Goal: Task Accomplishment & Management: Manage account settings

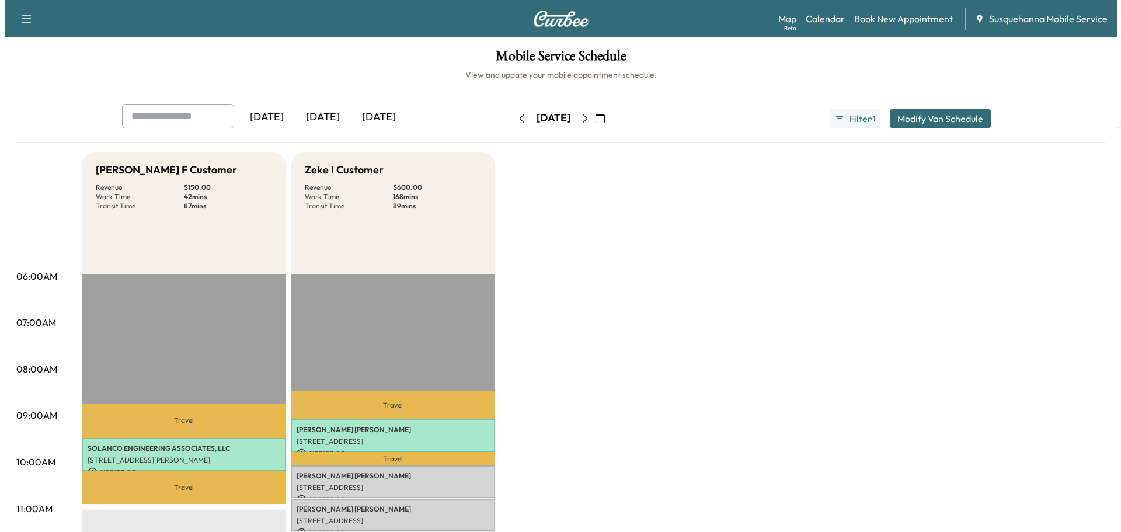
scroll to position [62, 0]
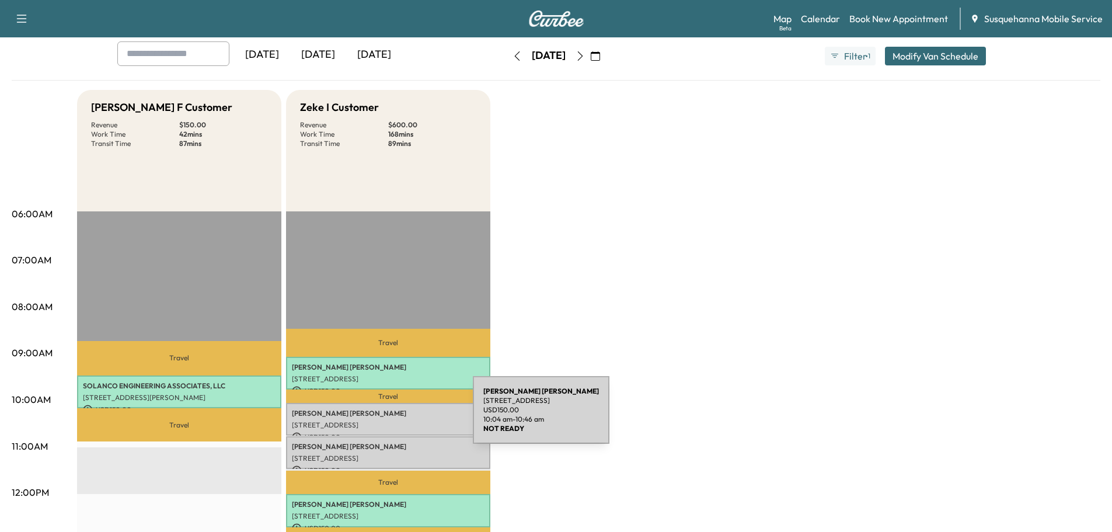
click at [385, 417] on div "[PERSON_NAME] [STREET_ADDRESS] USD 150.00 10:04 am - 10:46 am" at bounding box center [388, 419] width 204 height 33
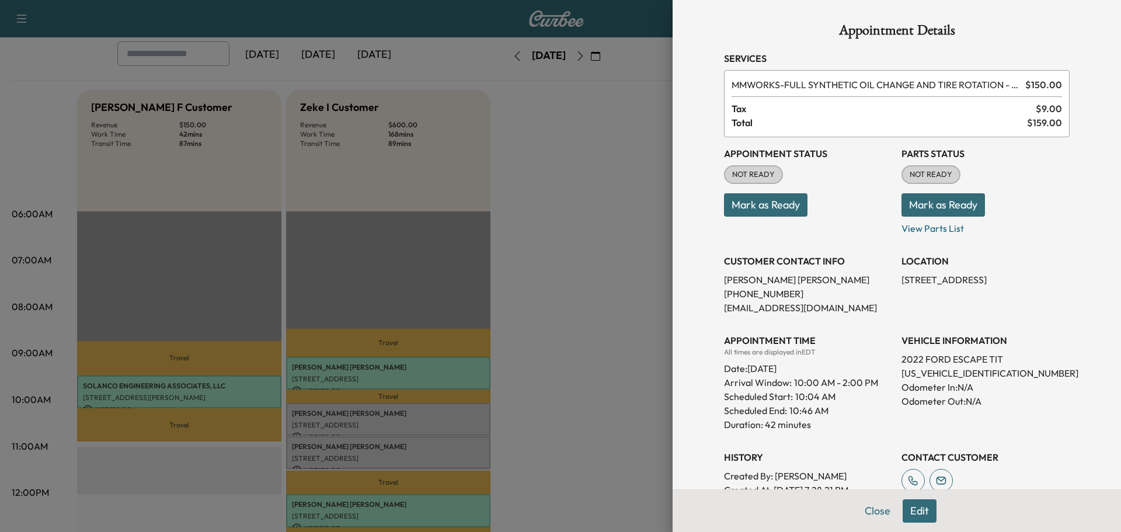
scroll to position [152, 0]
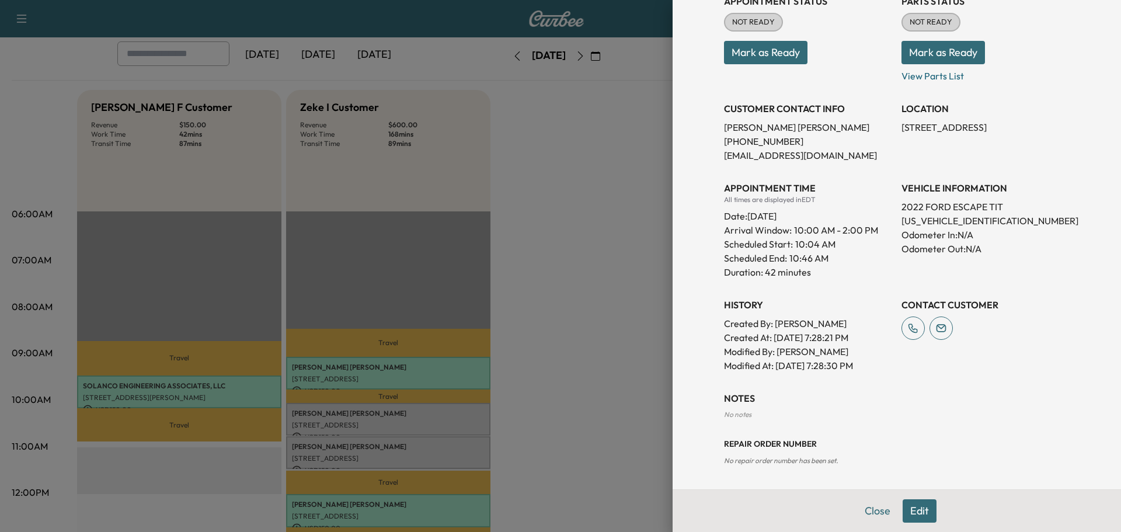
click at [399, 456] on div at bounding box center [560, 266] width 1121 height 532
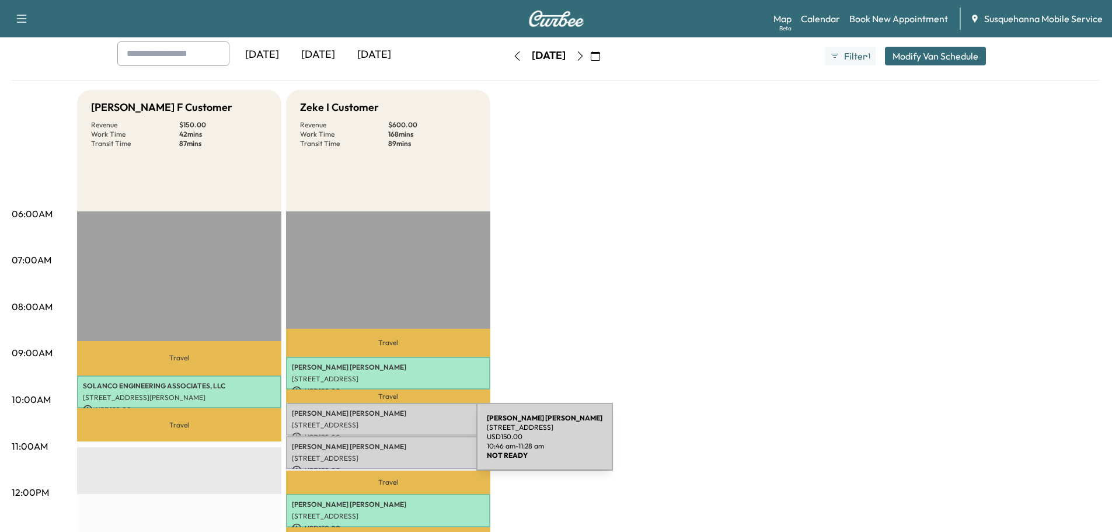
click at [389, 444] on p "[PERSON_NAME]" at bounding box center [388, 446] width 193 height 9
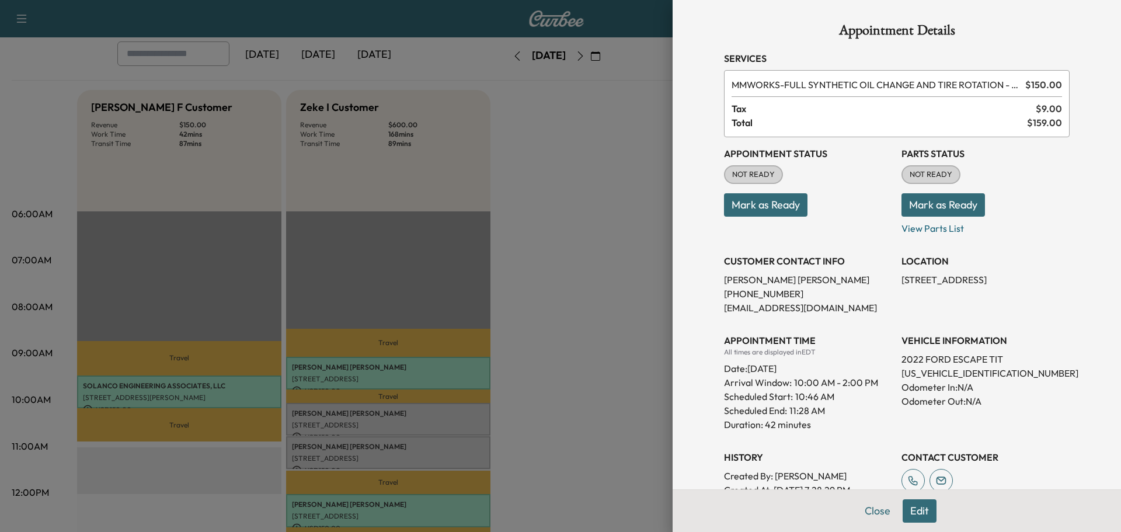
scroll to position [124, 0]
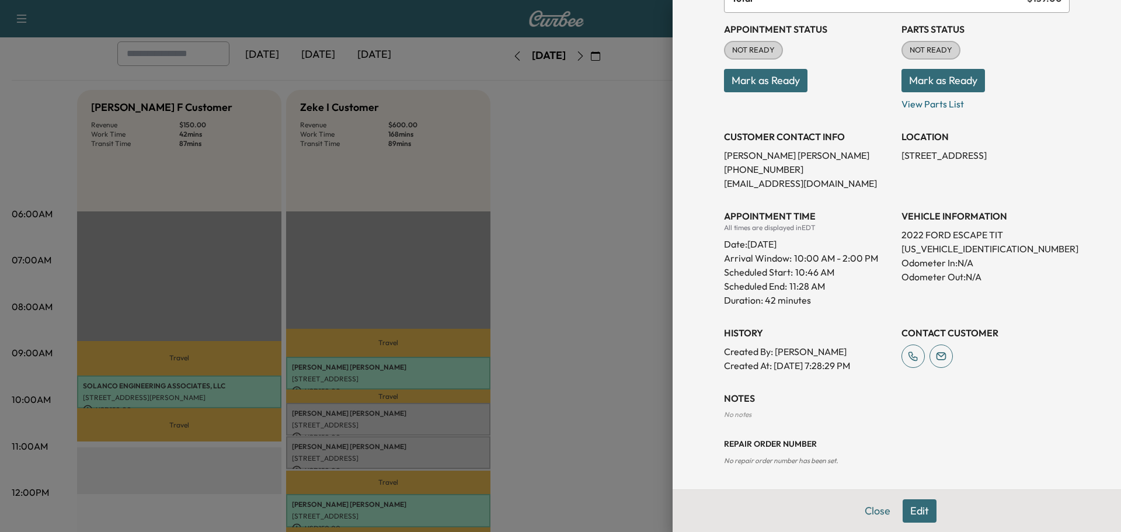
click at [360, 418] on div at bounding box center [560, 266] width 1121 height 532
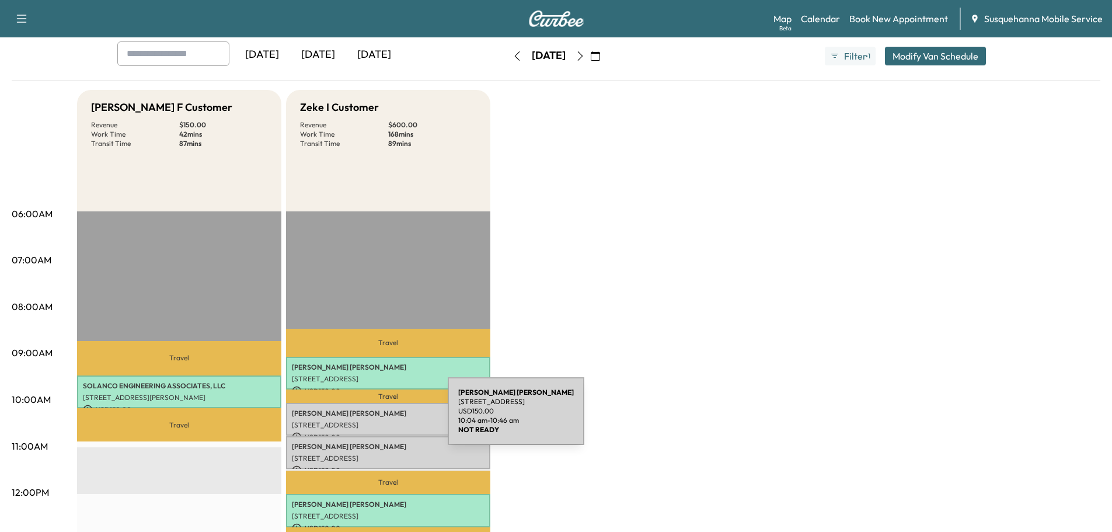
click at [360, 420] on p "[STREET_ADDRESS]" at bounding box center [388, 424] width 193 height 9
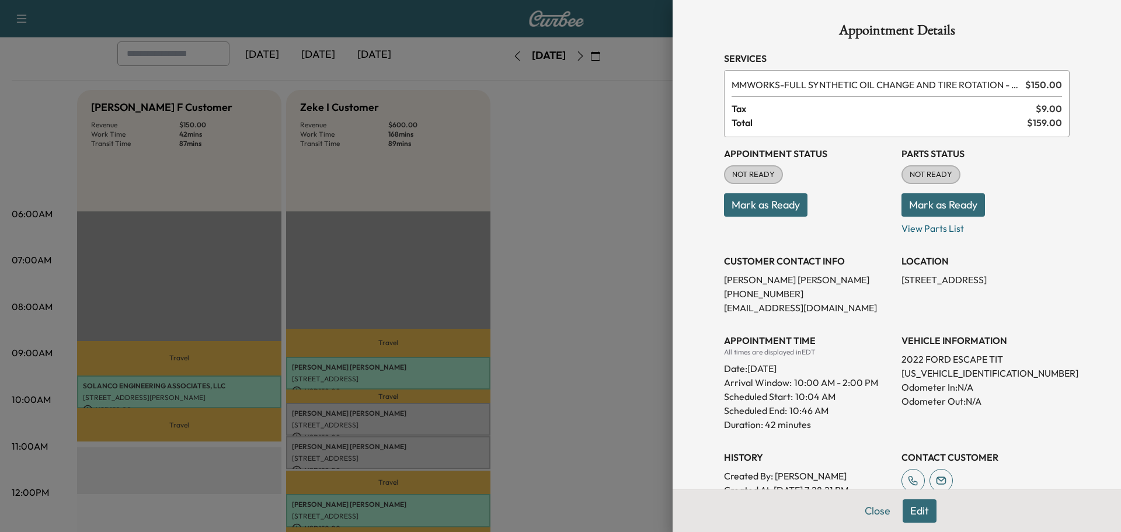
scroll to position [152, 0]
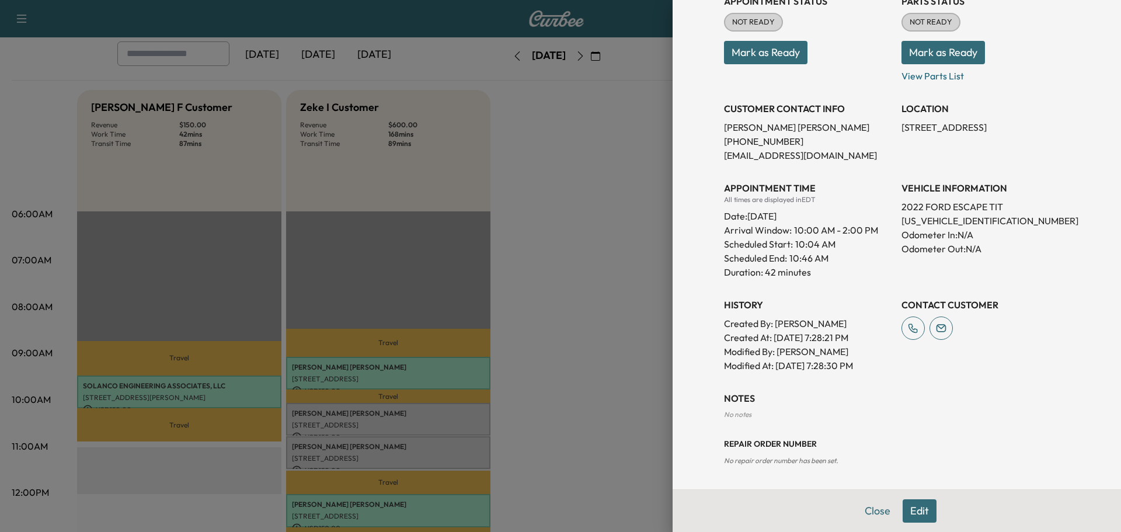
click at [453, 445] on div at bounding box center [560, 266] width 1121 height 532
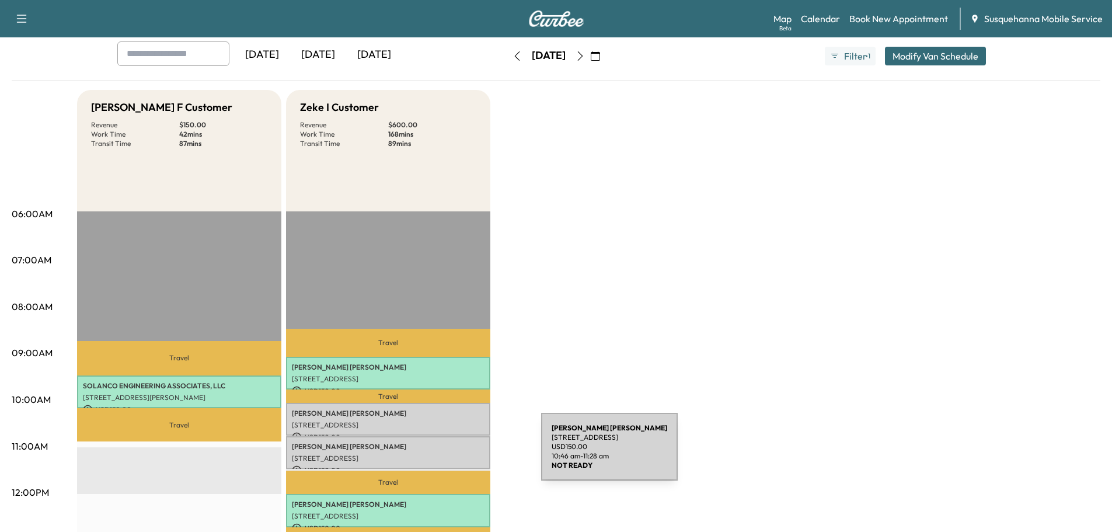
click at [453, 453] on p "[STREET_ADDRESS]" at bounding box center [388, 457] width 193 height 9
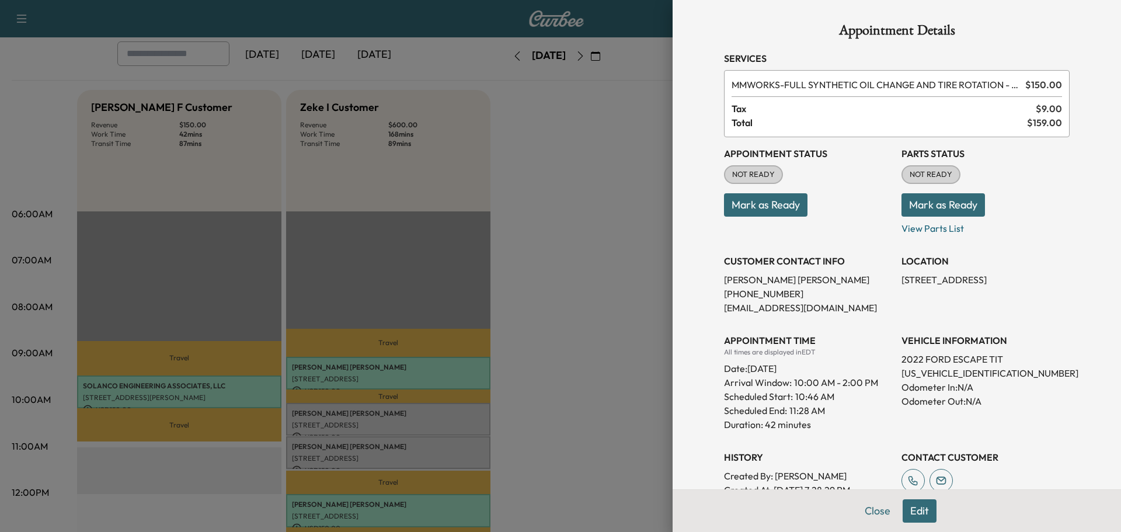
scroll to position [124, 0]
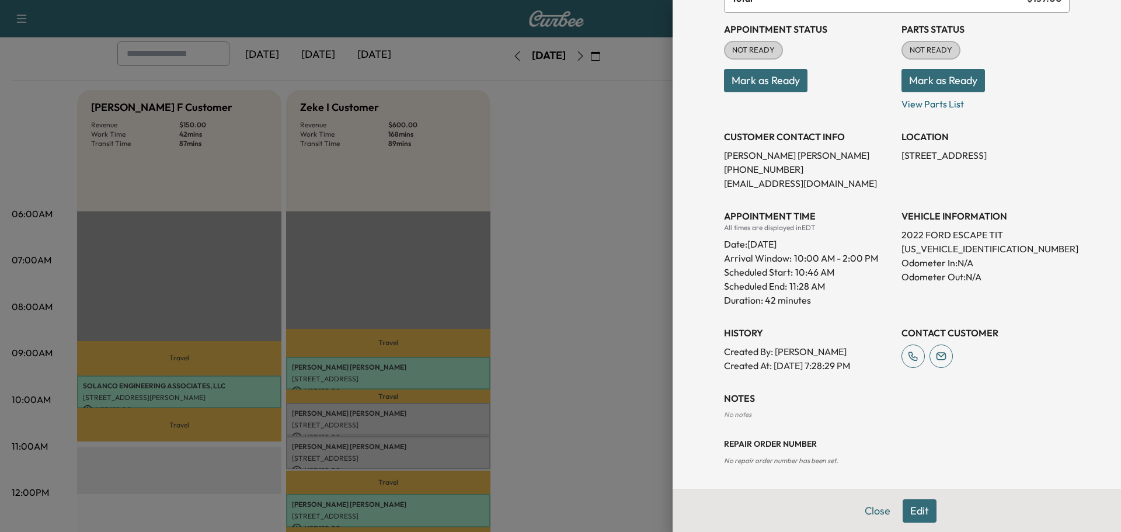
click at [908, 512] on button "Edit" at bounding box center [919, 510] width 34 height 23
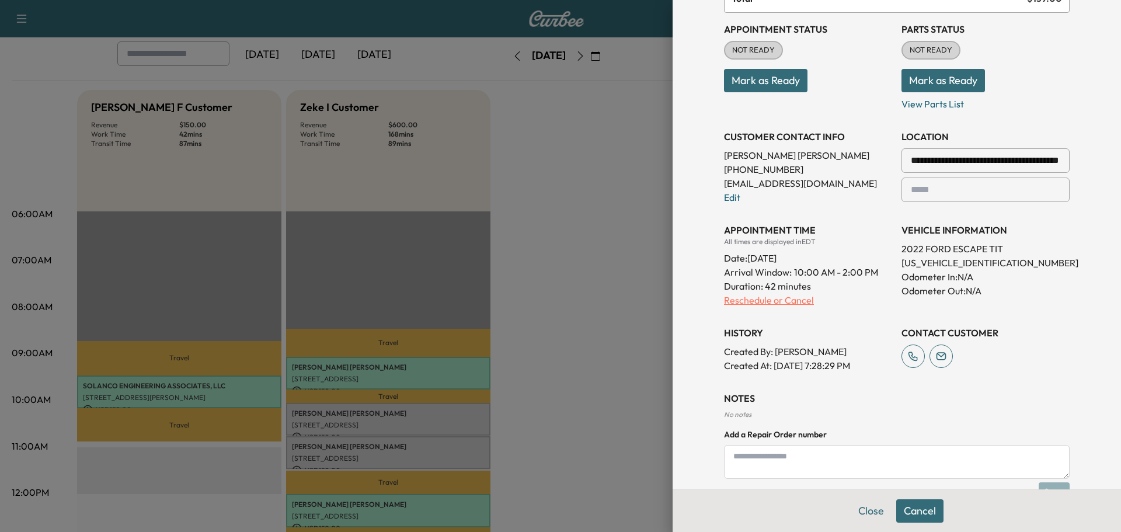
click at [751, 301] on p "Reschedule or Cancel" at bounding box center [808, 300] width 168 height 14
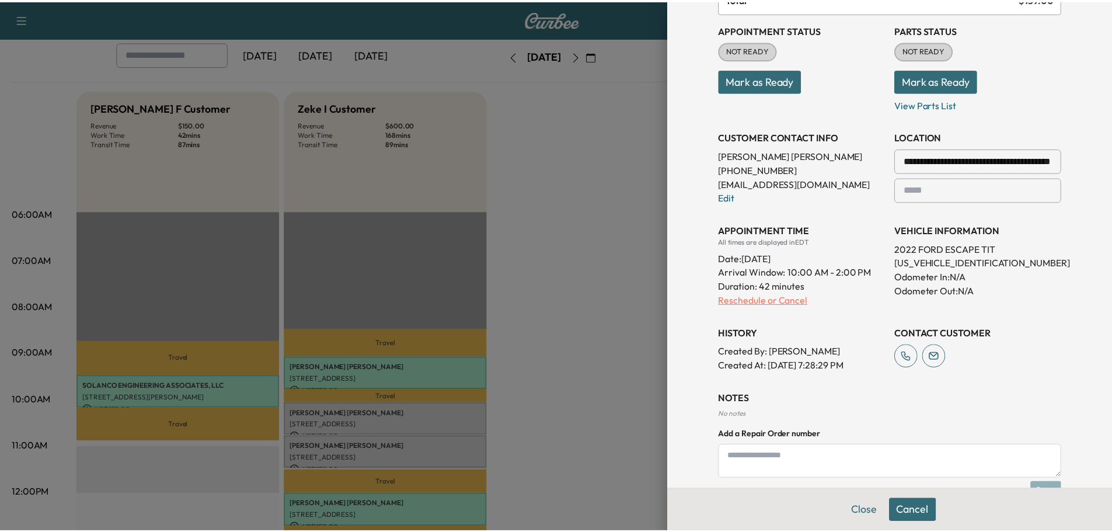
scroll to position [0, 0]
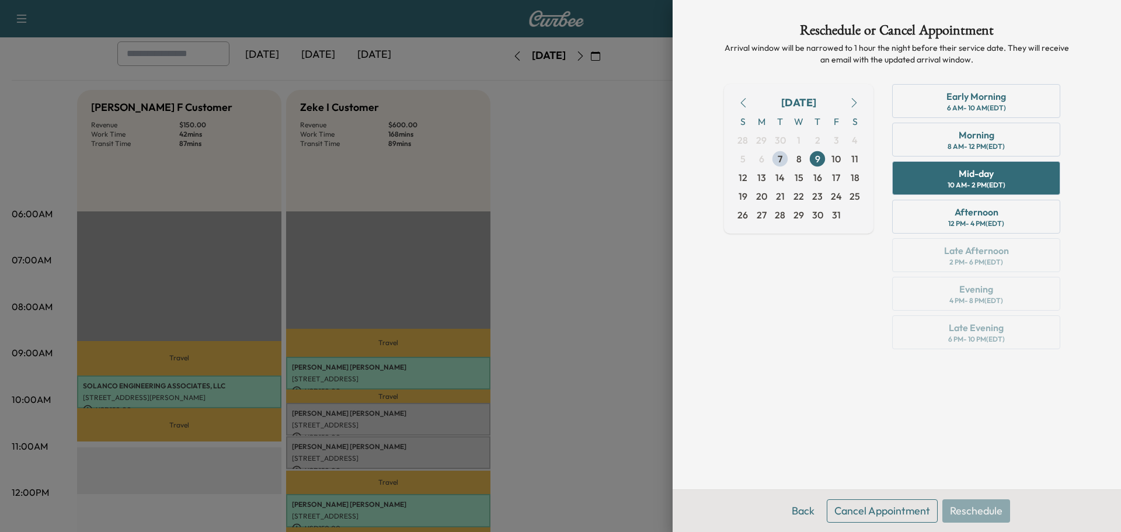
click at [868, 518] on button "Cancel Appointment" at bounding box center [881, 510] width 111 height 23
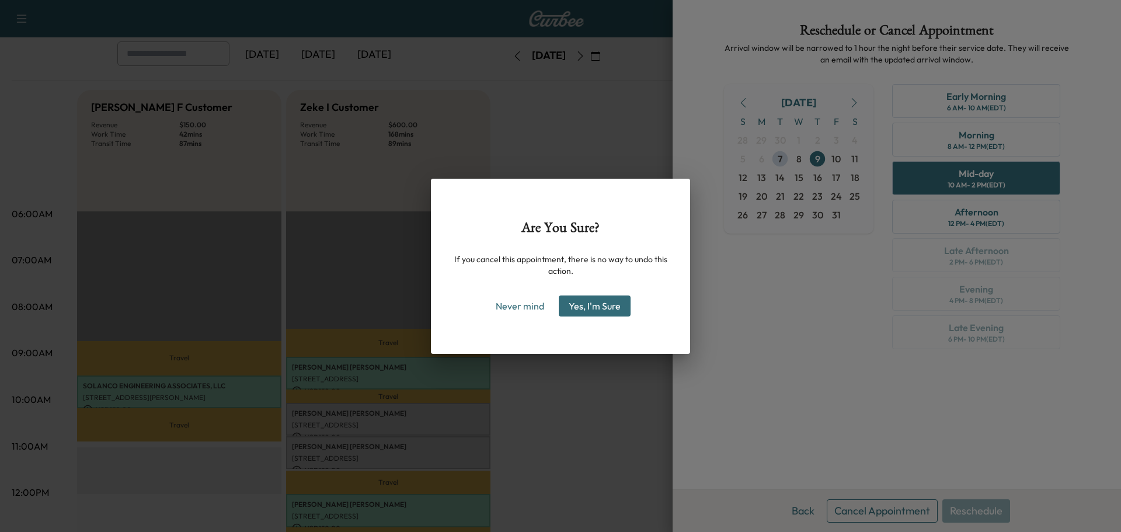
click at [608, 305] on button "Yes, I'm Sure" at bounding box center [595, 305] width 72 height 21
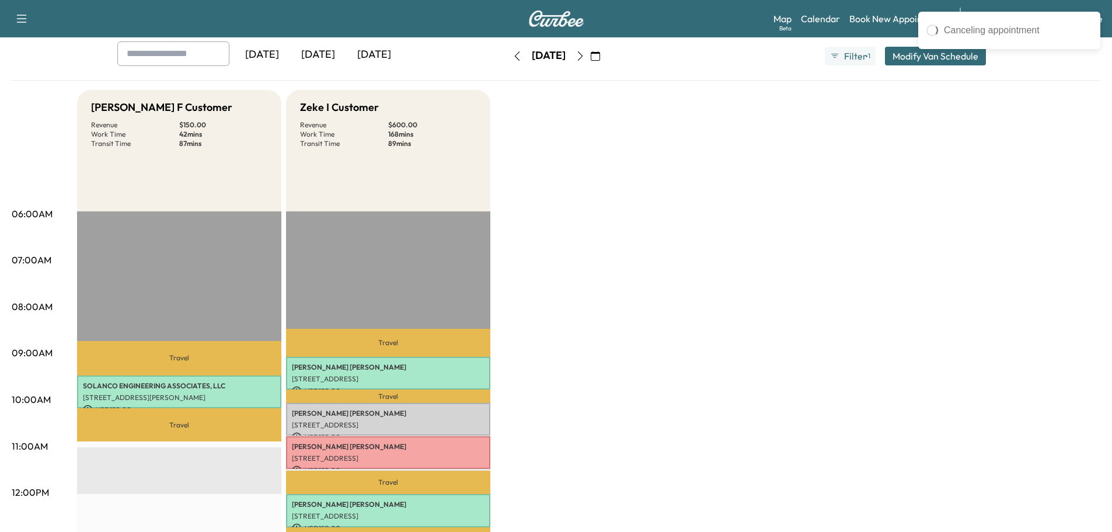
click at [786, 389] on div "[PERSON_NAME] F Customer Revenue $ 150.00 Work Time 42 mins Transit Time 87 min…" at bounding box center [588, 527] width 1023 height 875
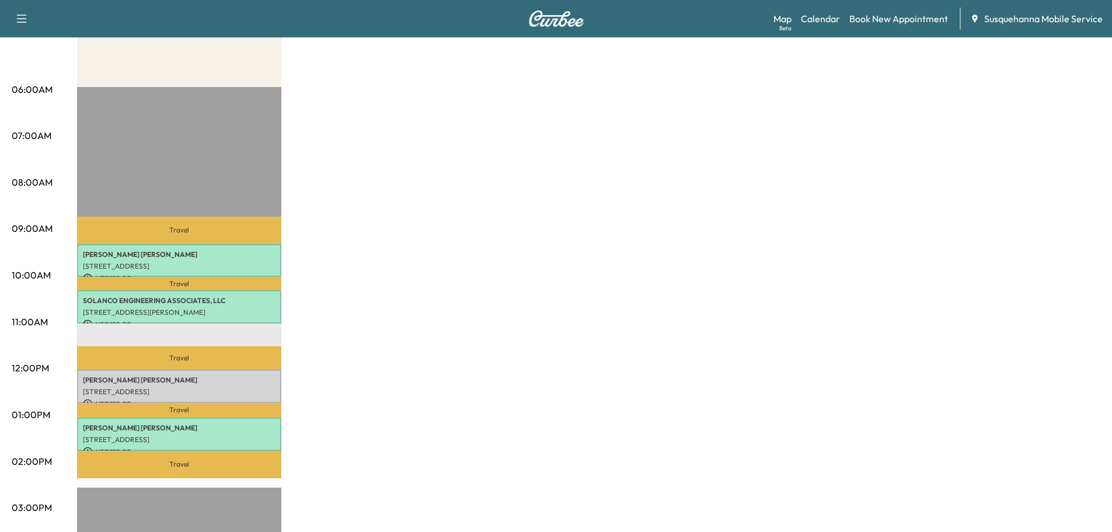
scroll to position [249, 0]
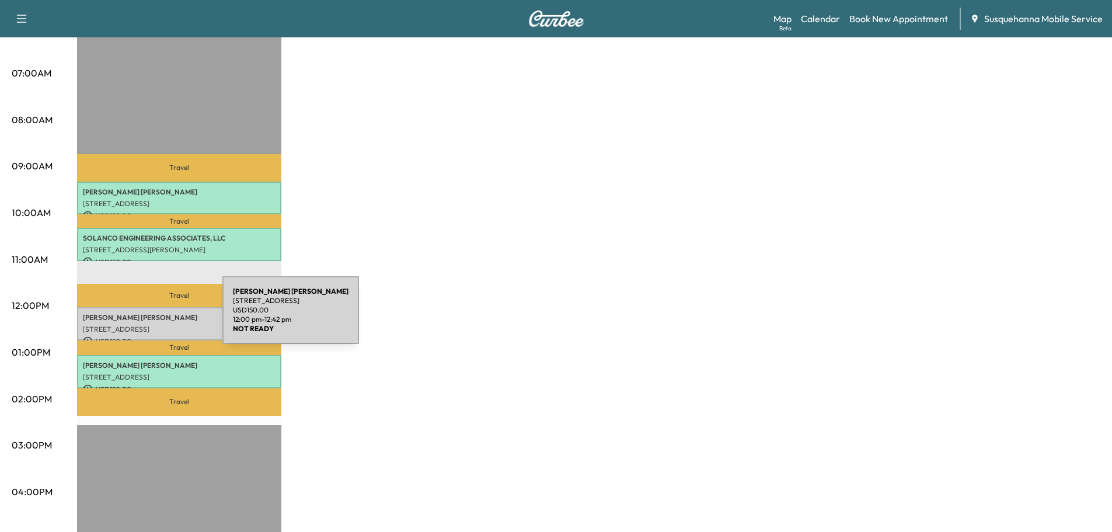
click at [135, 317] on p "[PERSON_NAME]" at bounding box center [179, 317] width 193 height 9
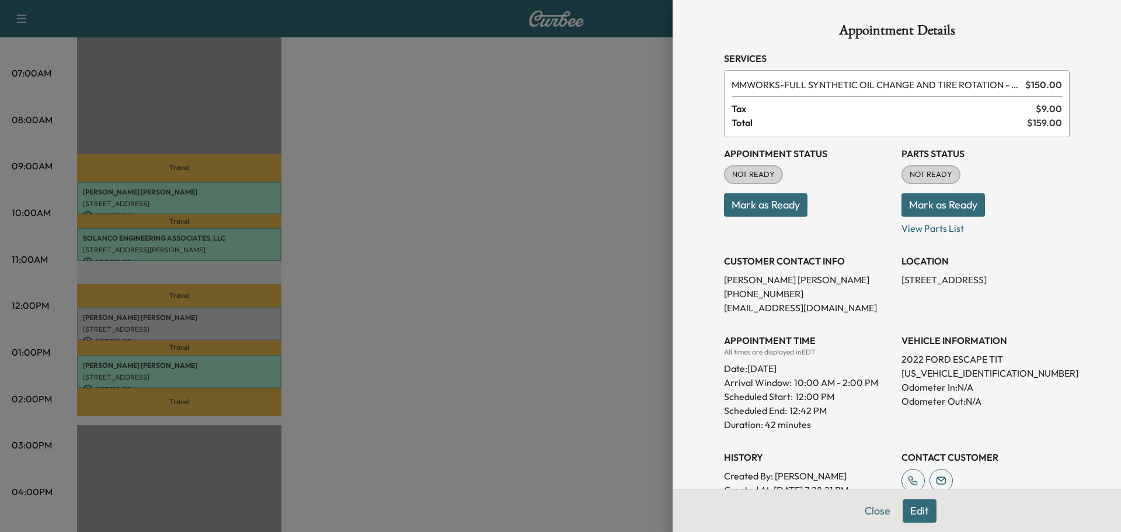
click at [950, 205] on button "Mark as Ready" at bounding box center [942, 204] width 83 height 23
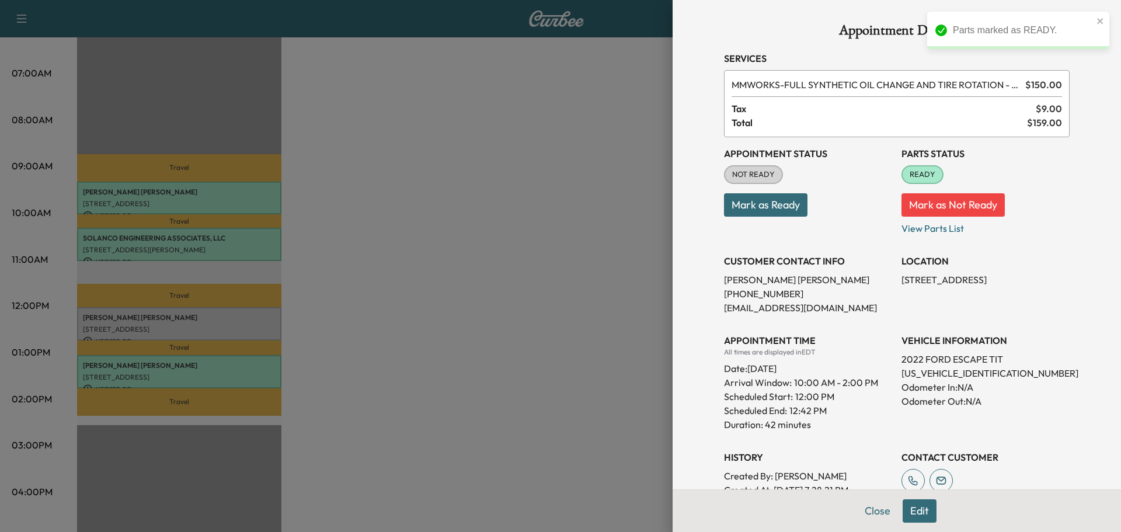
click at [768, 208] on button "Mark as Ready" at bounding box center [765, 204] width 83 height 23
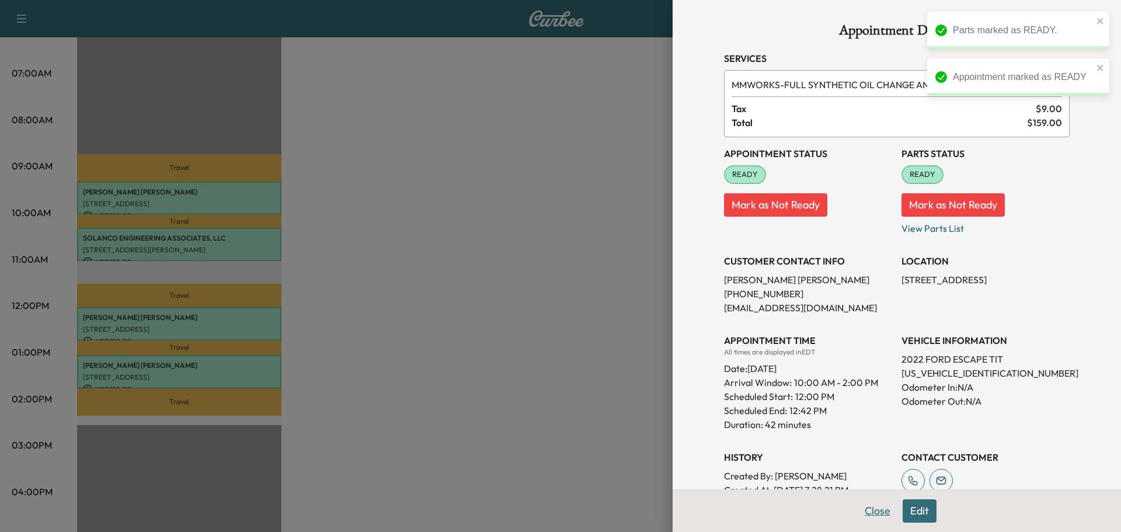
click at [863, 512] on button "Close" at bounding box center [877, 510] width 41 height 23
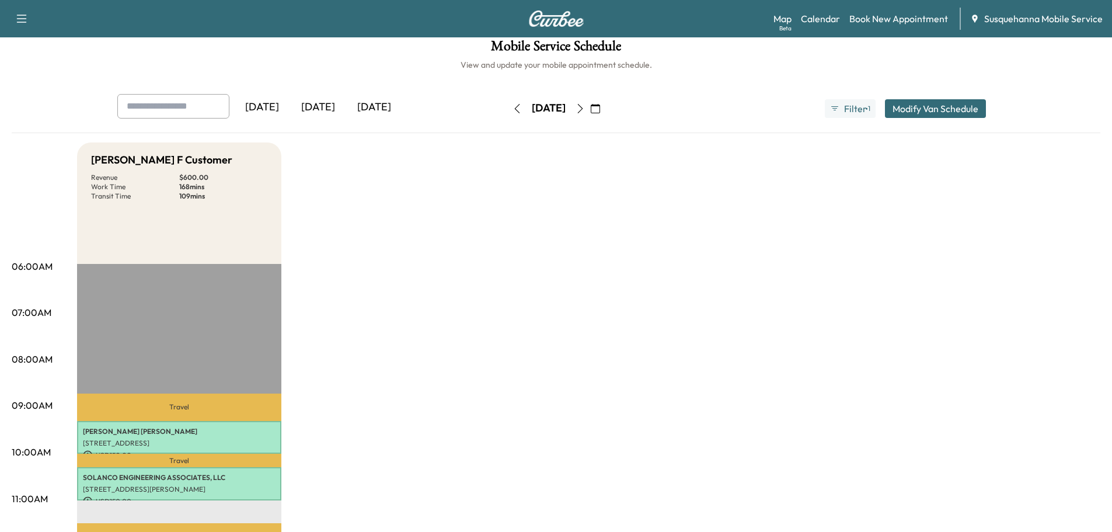
scroll to position [0, 0]
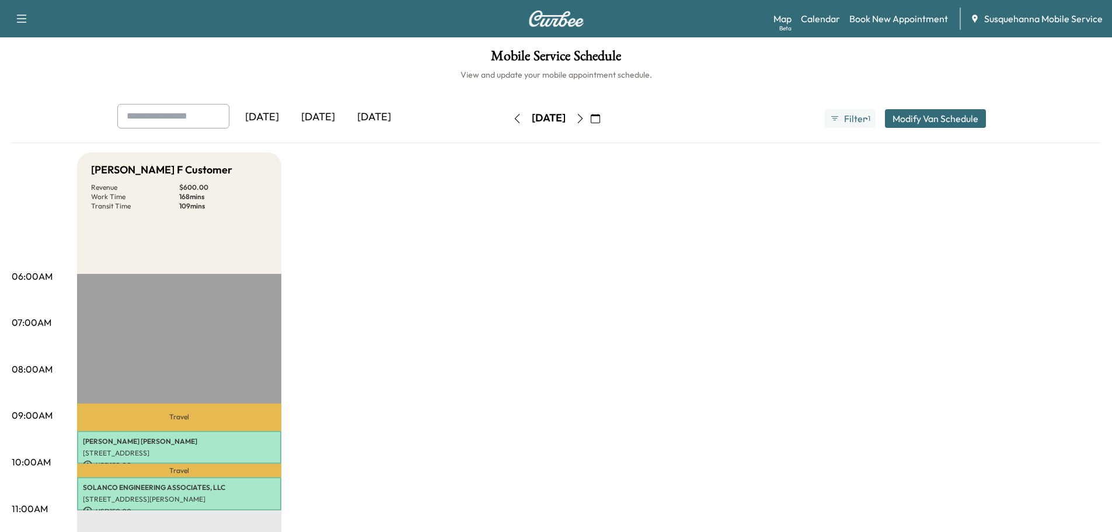
click at [512, 115] on icon "button" at bounding box center [516, 118] width 9 height 9
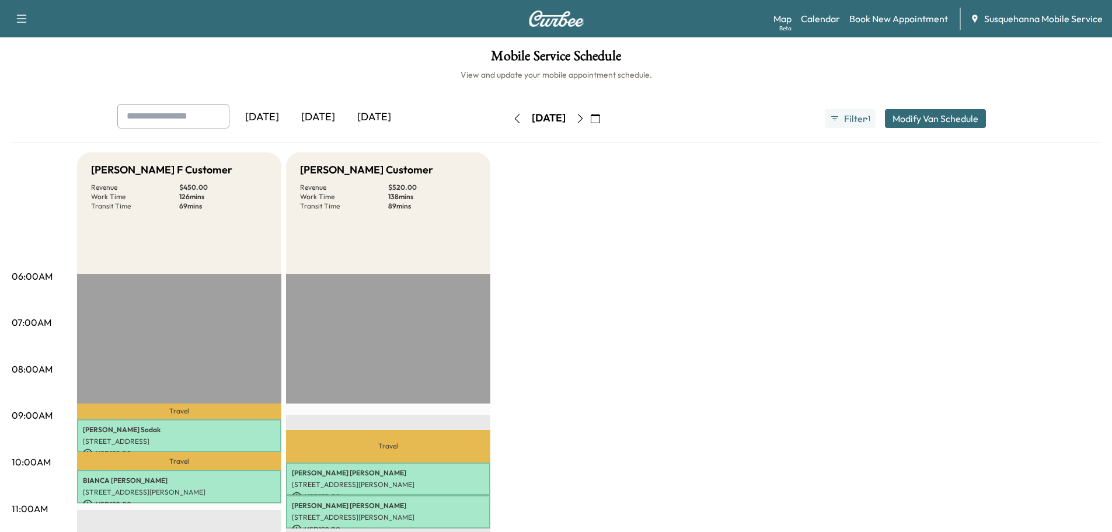
click at [507, 124] on button "button" at bounding box center [517, 118] width 20 height 19
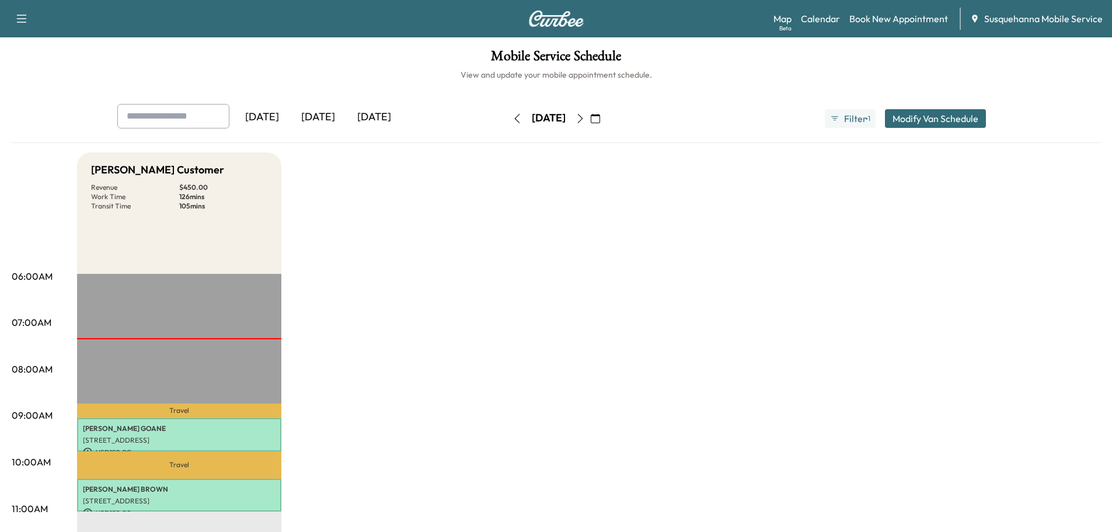
click at [585, 120] on icon "button" at bounding box center [579, 118] width 9 height 9
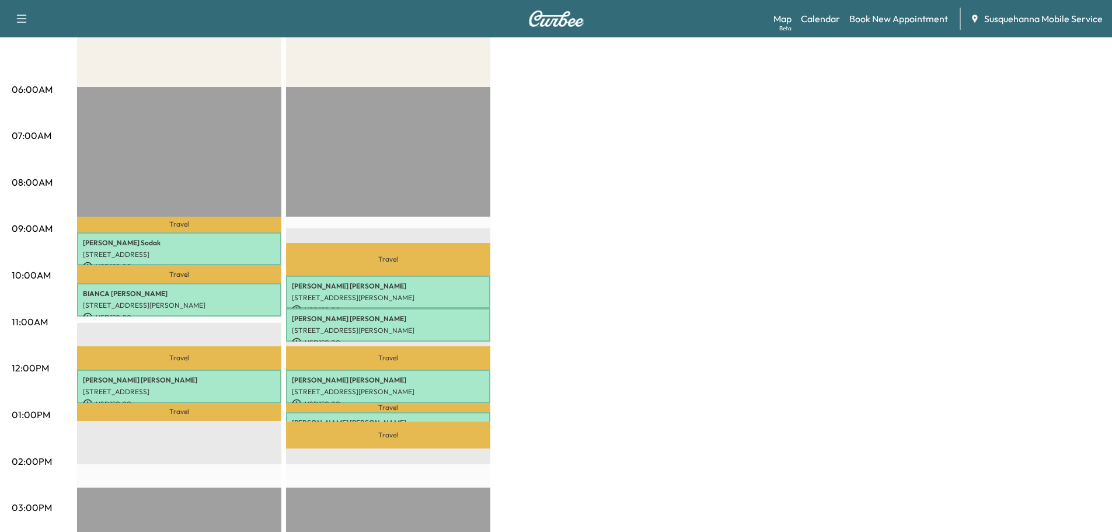
scroll to position [62, 0]
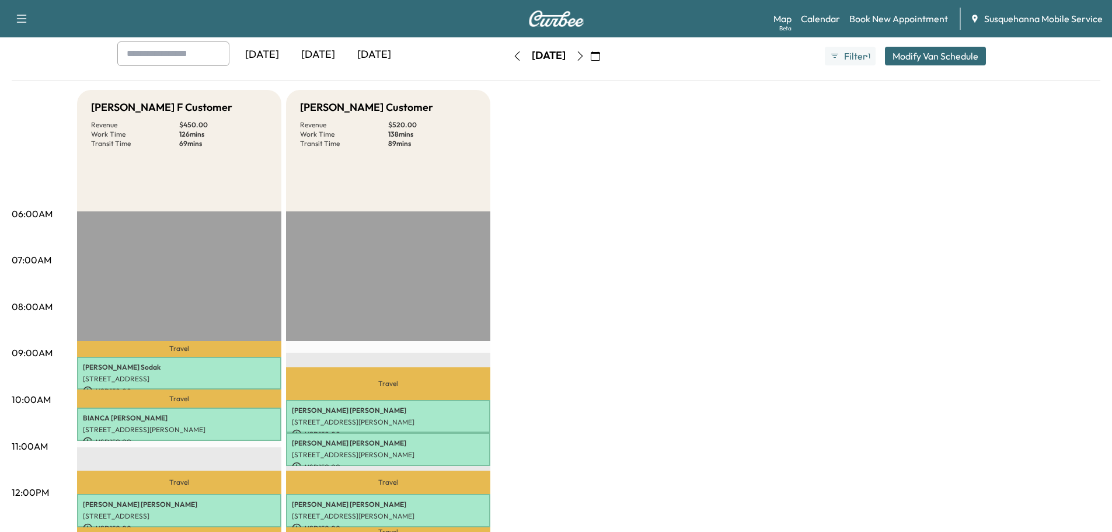
click at [512, 52] on icon "button" at bounding box center [516, 55] width 9 height 9
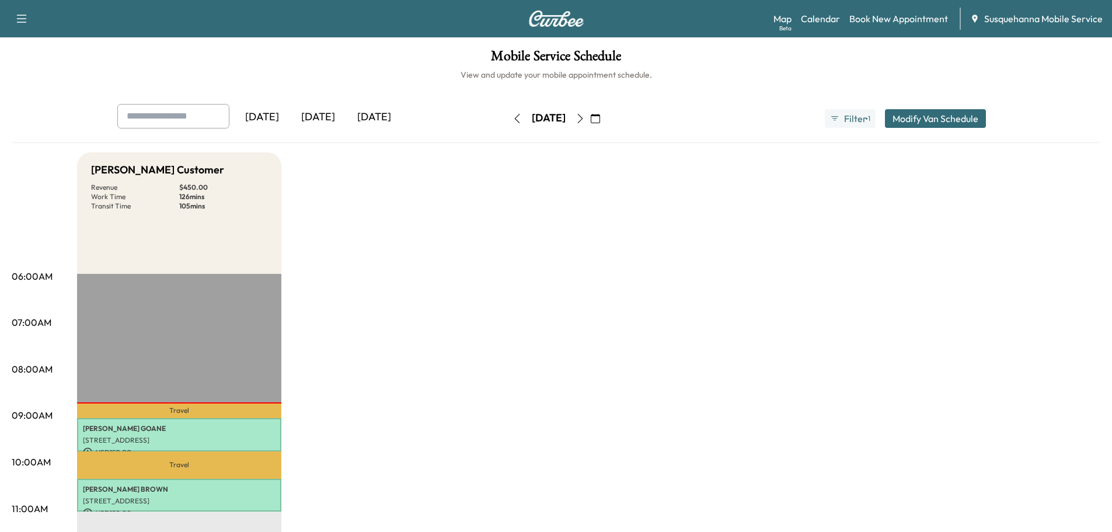
click at [605, 120] on button "button" at bounding box center [595, 118] width 20 height 19
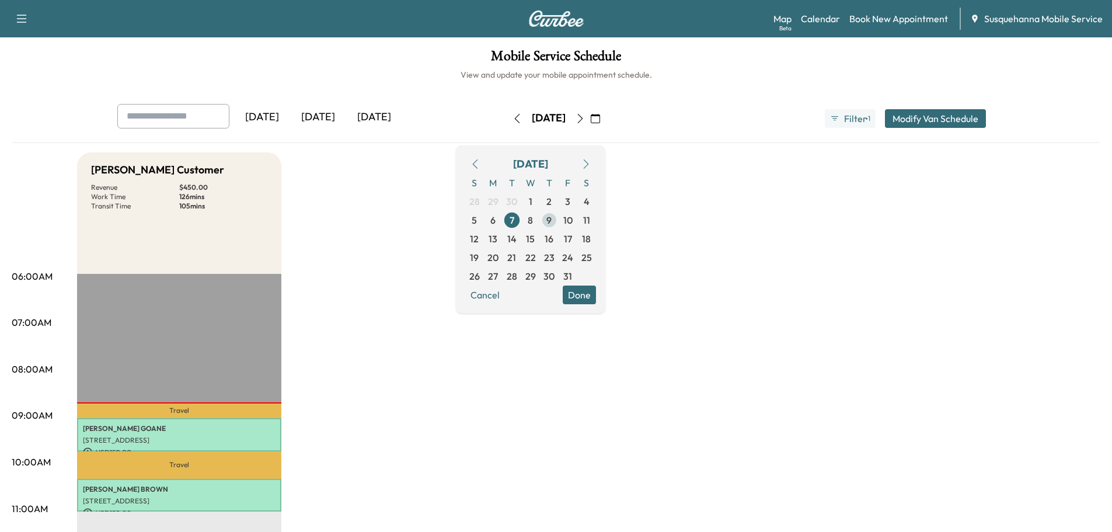
click at [552, 221] on span "9" at bounding box center [548, 220] width 5 height 14
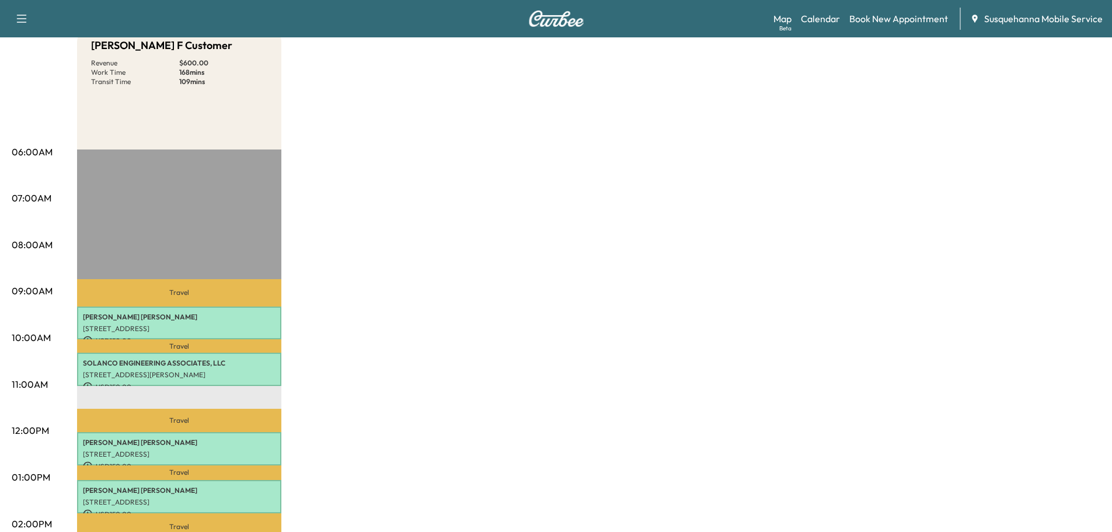
scroll to position [187, 0]
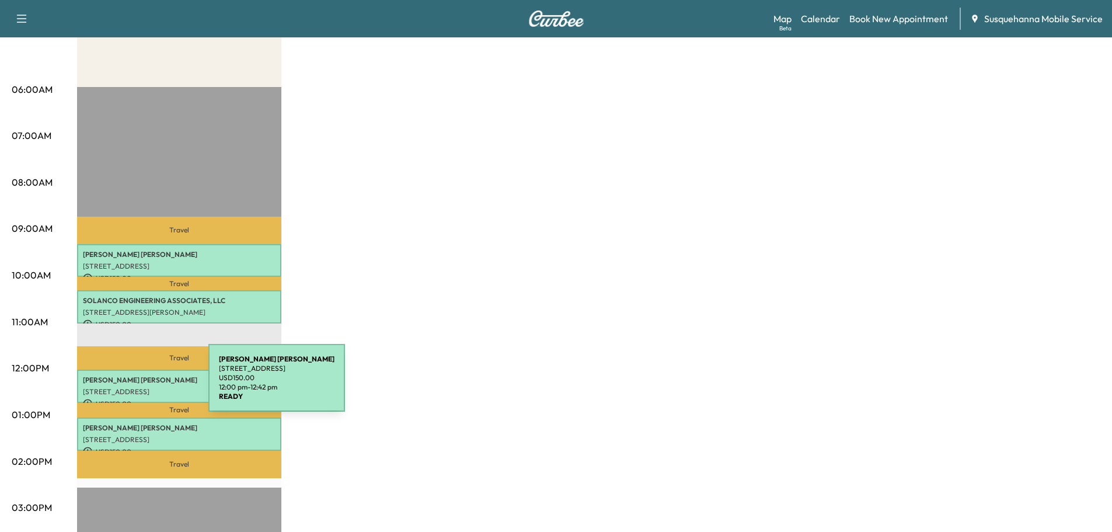
click at [121, 387] on p "[STREET_ADDRESS]" at bounding box center [179, 391] width 193 height 9
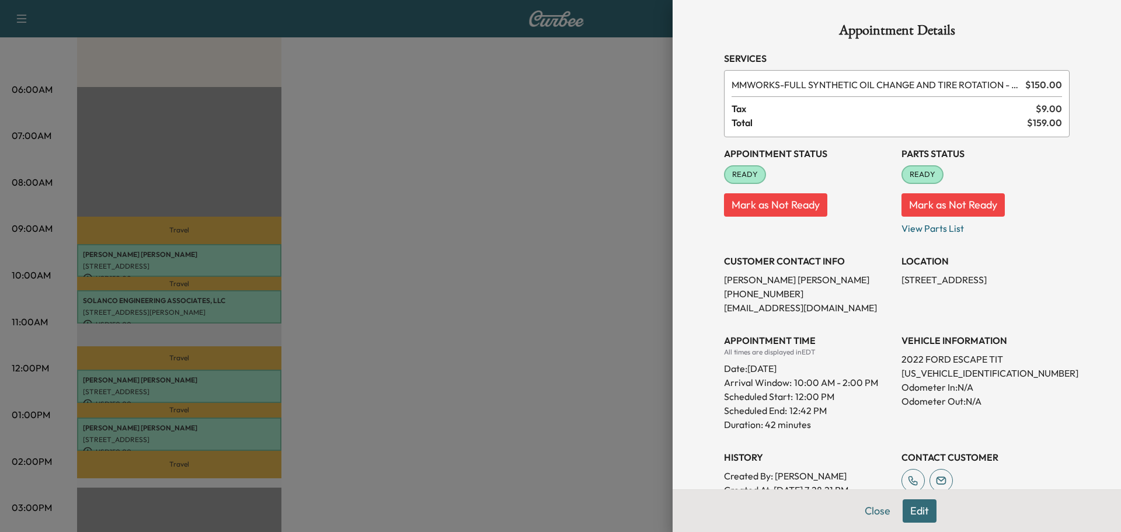
click at [910, 509] on button "Edit" at bounding box center [919, 510] width 34 height 23
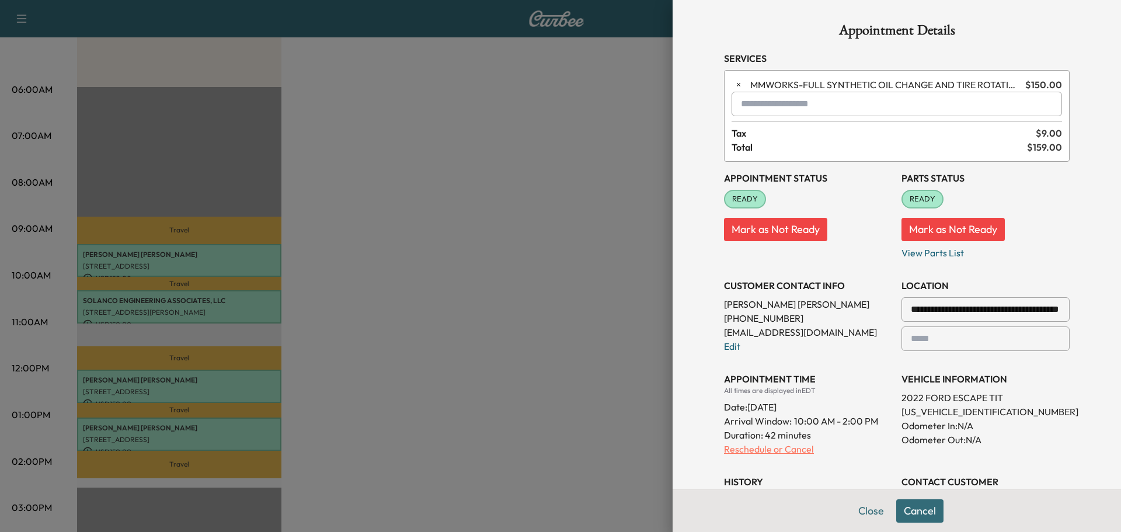
click at [754, 452] on p "Reschedule or Cancel" at bounding box center [808, 449] width 168 height 14
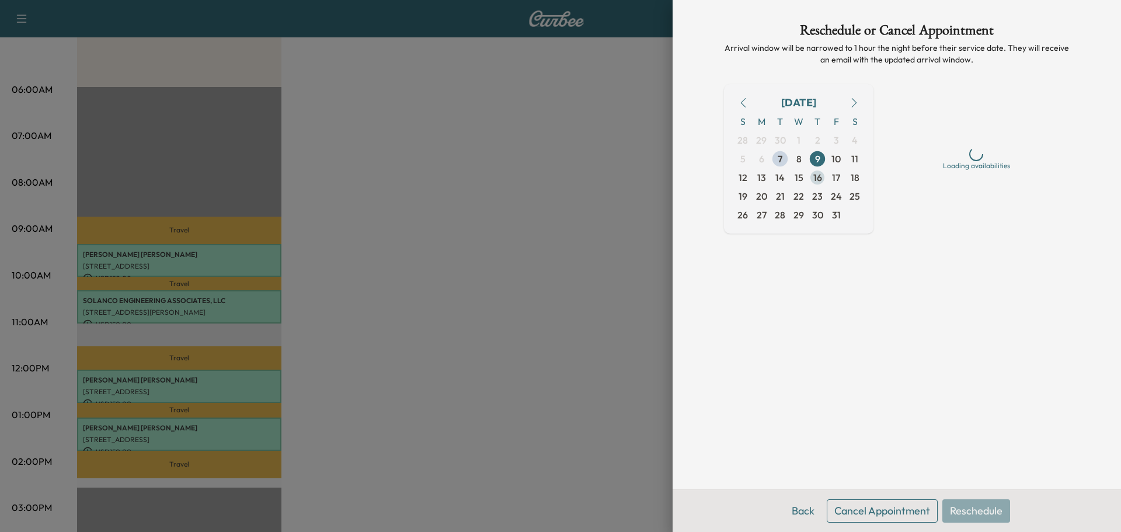
click at [821, 178] on span "16" at bounding box center [817, 177] width 9 height 14
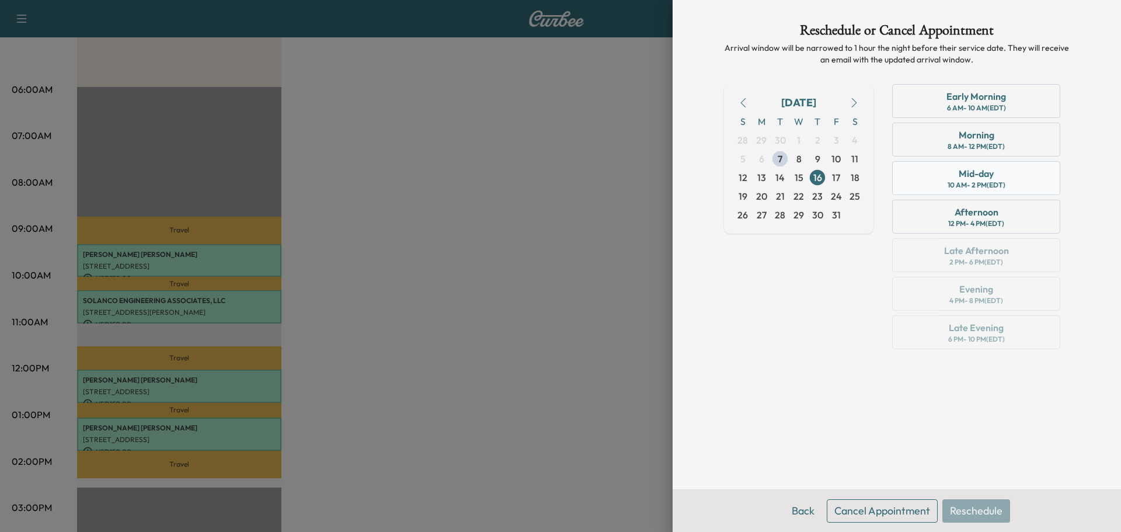
click at [990, 184] on div "10 AM - 2 PM (EDT)" at bounding box center [976, 184] width 58 height 9
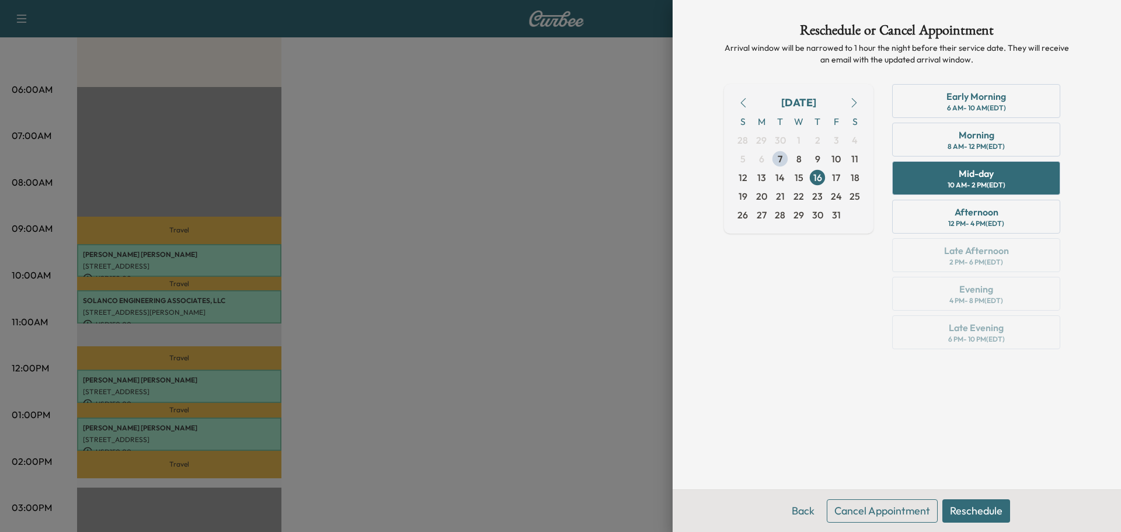
click at [972, 514] on button "Reschedule" at bounding box center [976, 510] width 68 height 23
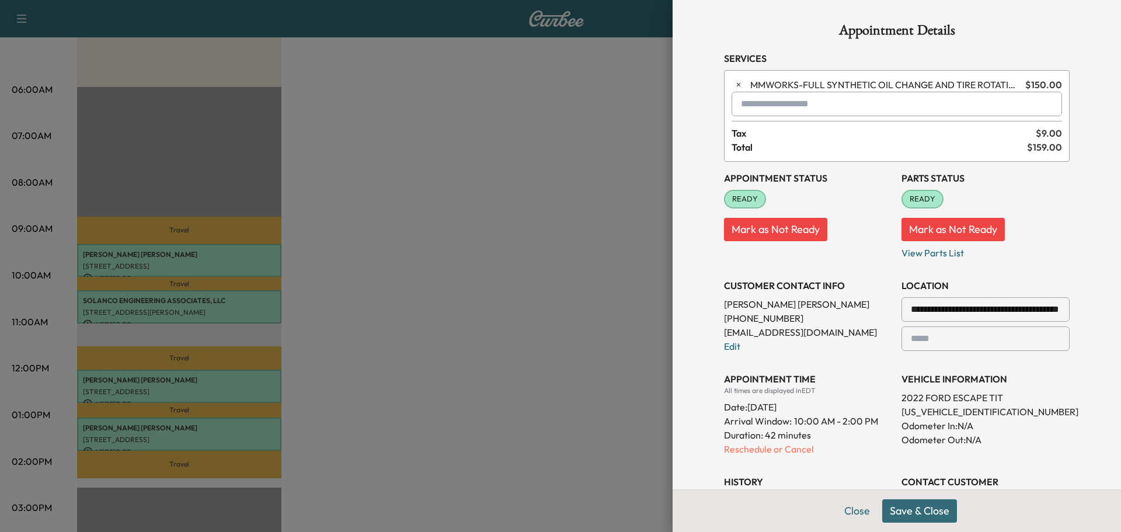
click at [925, 516] on button "Save & Close" at bounding box center [919, 510] width 75 height 23
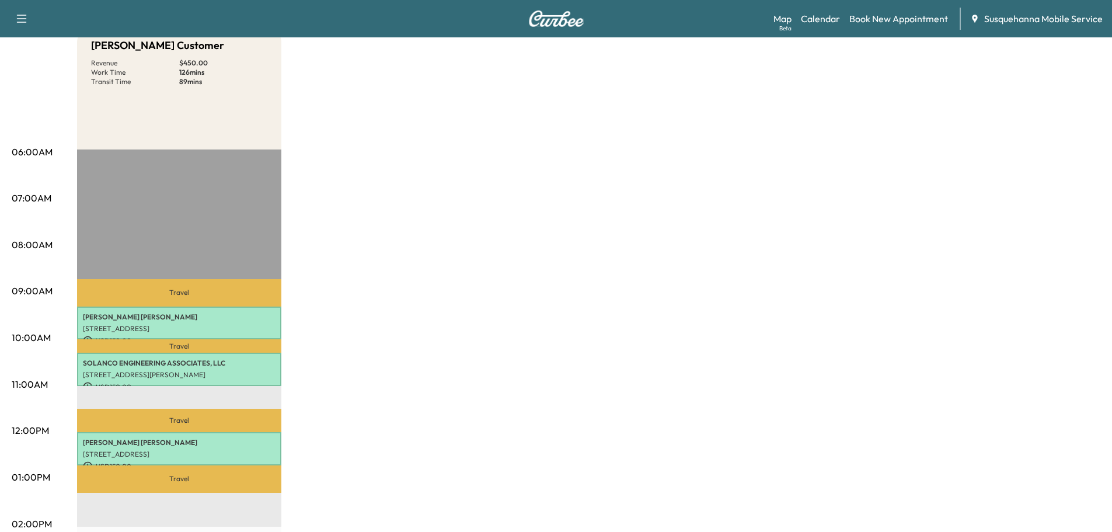
scroll to position [0, 0]
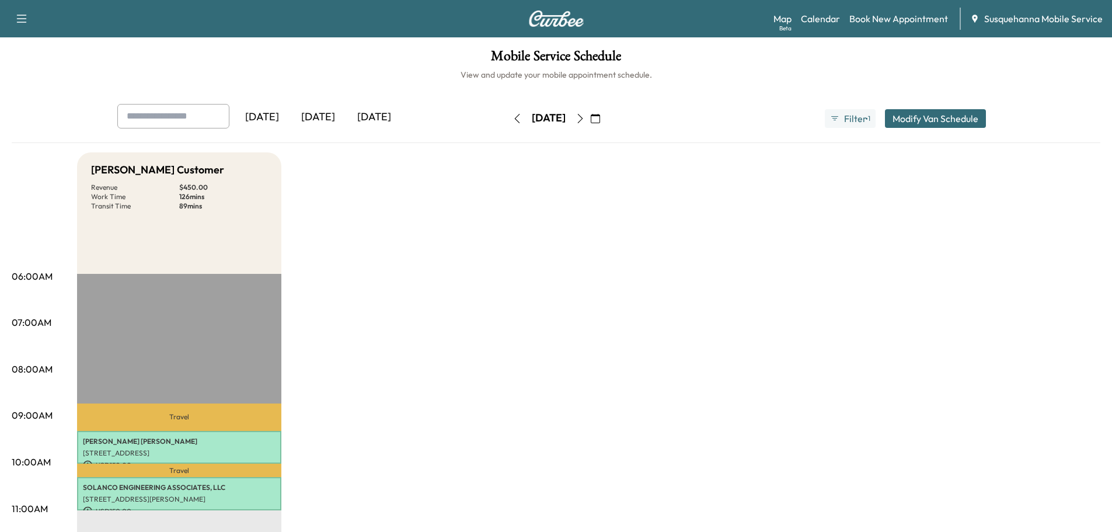
click at [507, 124] on button "button" at bounding box center [517, 118] width 20 height 19
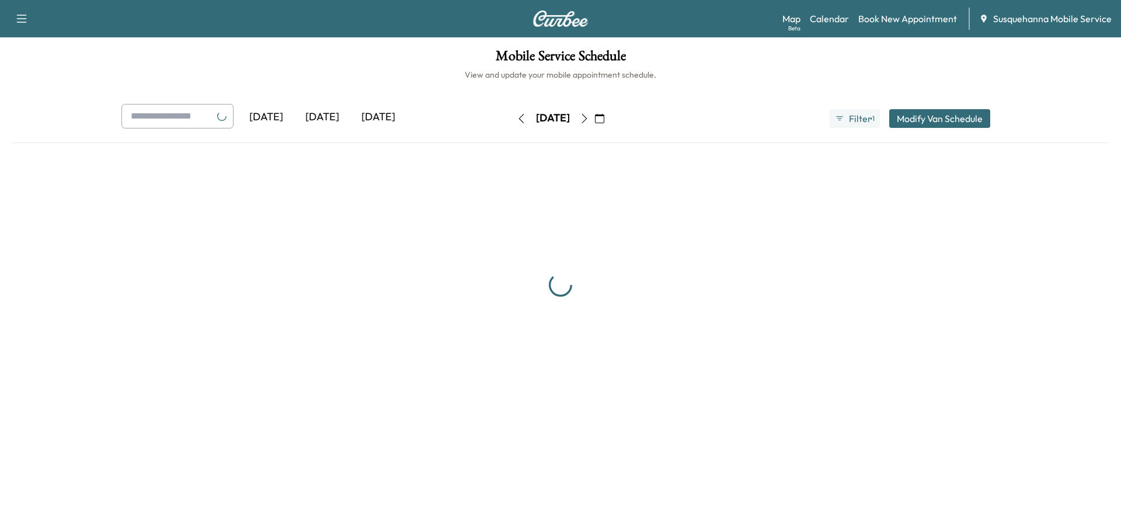
click at [511, 124] on button "button" at bounding box center [521, 118] width 20 height 19
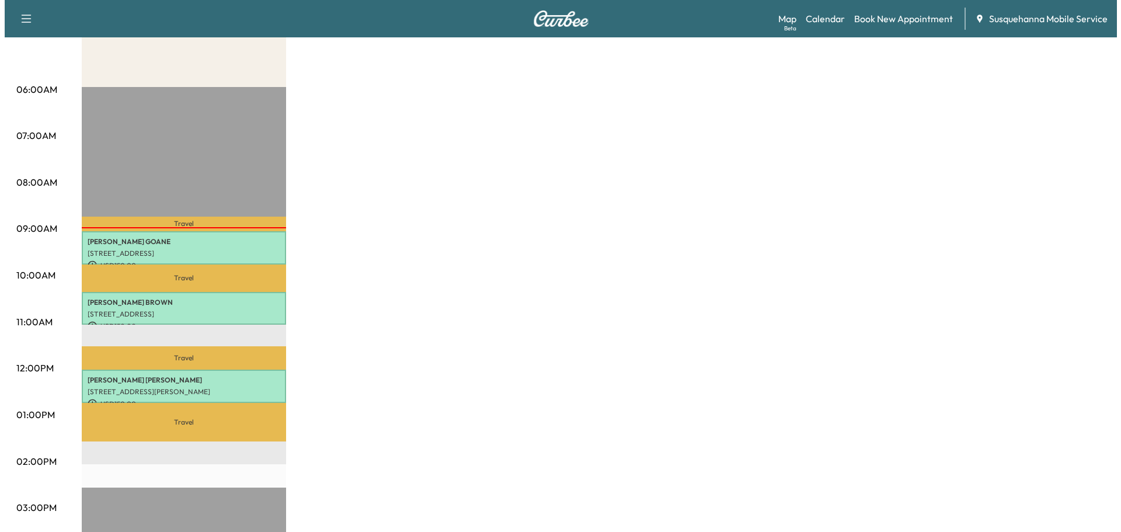
scroll to position [124, 0]
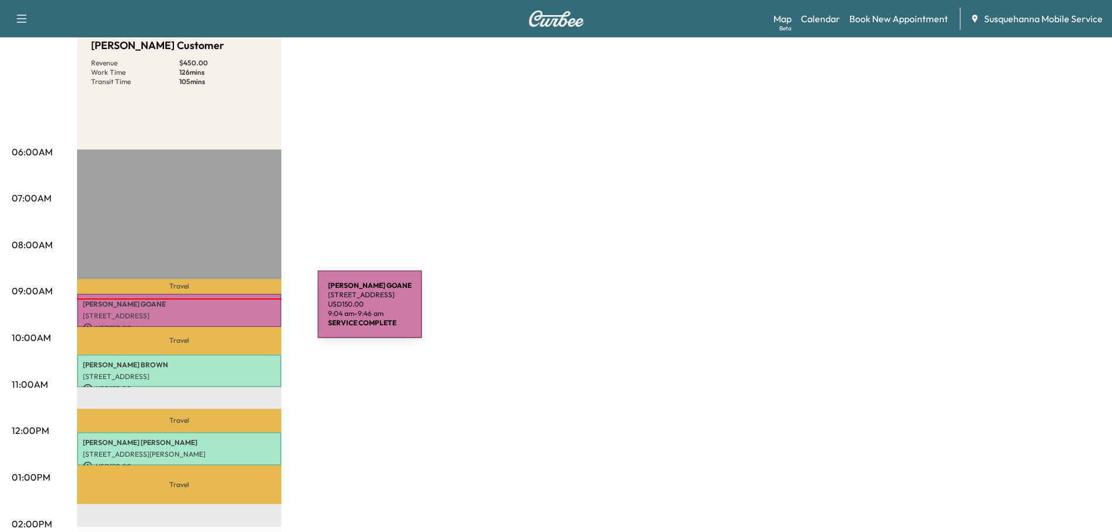
click at [230, 311] on p "[STREET_ADDRESS]" at bounding box center [179, 315] width 193 height 9
